Goal: Go to known website: Access a specific website the user already knows

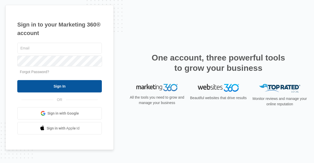
type input "[EMAIL_ADDRESS][DOMAIN_NAME]"
click at [76, 85] on input "Sign In" at bounding box center [59, 86] width 85 height 12
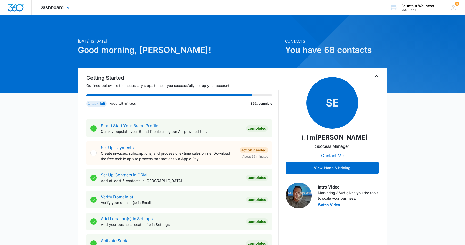
click at [52, 10] on div "Dashboard Apps Reputation Websites Forms CRM Email Social Payments POS Content …" at bounding box center [55, 7] width 47 height 15
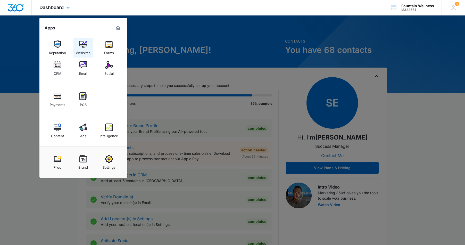
click at [77, 47] on link "Websites" at bounding box center [84, 48] width 20 height 20
